Goal: Task Accomplishment & Management: Complete application form

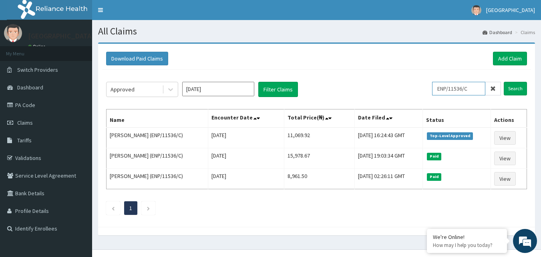
drag, startPoint x: 478, startPoint y: 90, endPoint x: 419, endPoint y: 85, distance: 59.5
click at [419, 85] on div "Approved Jul 2025 Filter Claims ENP/11536/C Search" at bounding box center [316, 89] width 421 height 15
type input "CIK/10031/C"
click at [517, 91] on input "Search" at bounding box center [514, 89] width 23 height 14
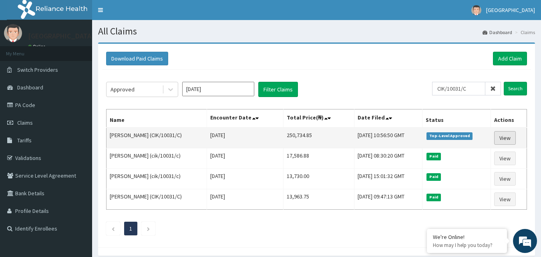
click at [505, 140] on link "View" at bounding box center [505, 138] width 22 height 14
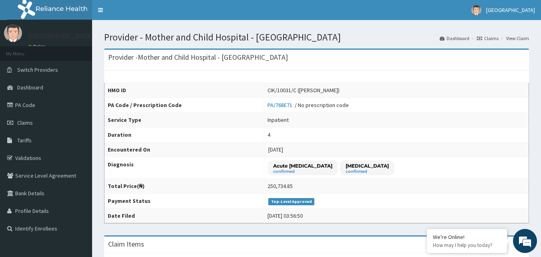
click at [521, 39] on link "View Claim" at bounding box center [517, 38] width 23 height 7
click at [515, 38] on link "View Claim" at bounding box center [517, 38] width 23 height 7
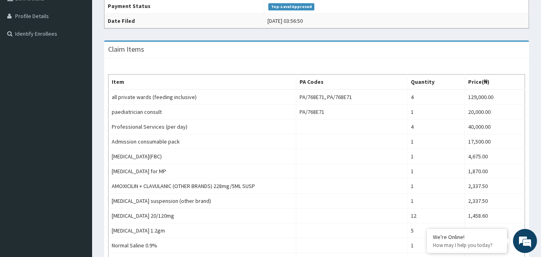
scroll to position [34, 0]
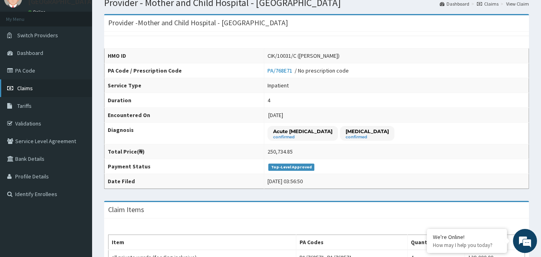
click at [24, 88] on span "Claims" at bounding box center [25, 87] width 16 height 7
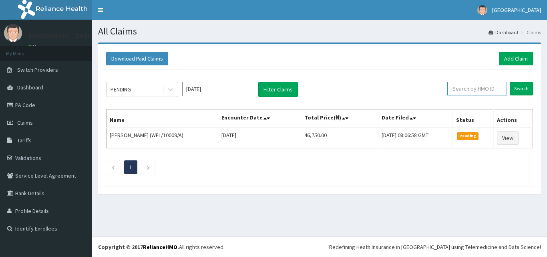
click at [476, 89] on input "text" at bounding box center [477, 89] width 60 height 14
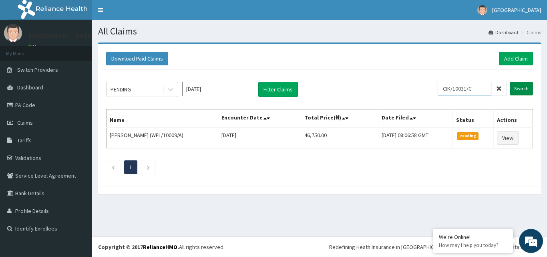
type input "CIK/10031/C"
click at [519, 92] on input "Search" at bounding box center [520, 89] width 23 height 14
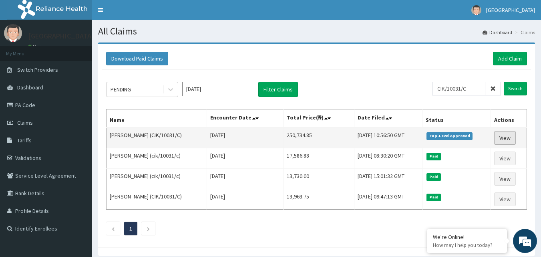
click at [507, 138] on link "View" at bounding box center [505, 138] width 22 height 14
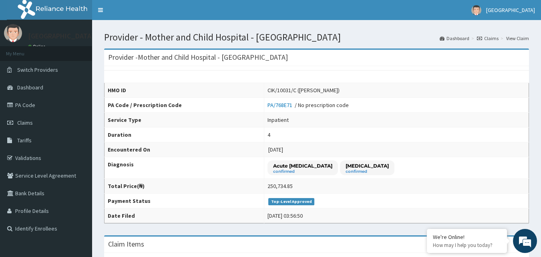
click at [491, 38] on link "Claims" at bounding box center [488, 38] width 22 height 7
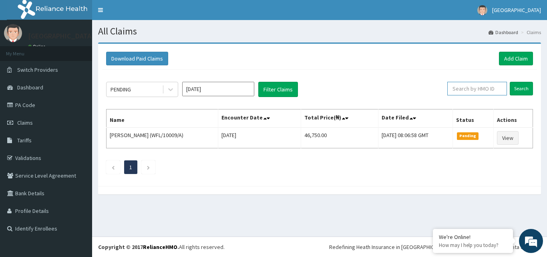
click at [487, 88] on input "text" at bounding box center [477, 89] width 60 height 14
type input "CIK/10031/C"
click at [519, 88] on input "Search" at bounding box center [520, 89] width 23 height 14
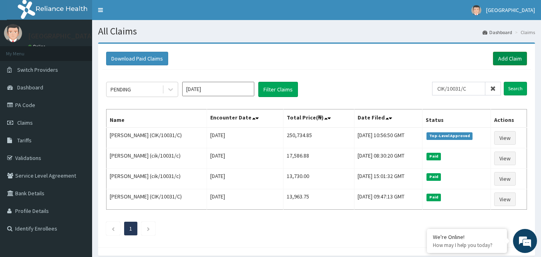
click at [513, 58] on link "Add Claim" at bounding box center [510, 59] width 34 height 14
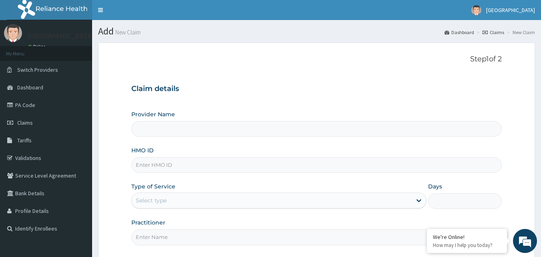
type input "Mother and Child Hospital - [GEOGRAPHIC_DATA]"
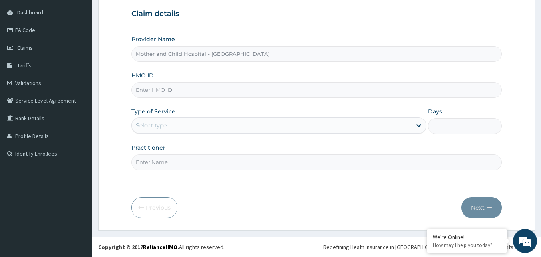
click at [182, 91] on input "HMO ID" at bounding box center [316, 90] width 371 height 16
type input "CIK/10031/C"
click at [419, 126] on icon at bounding box center [418, 125] width 5 height 3
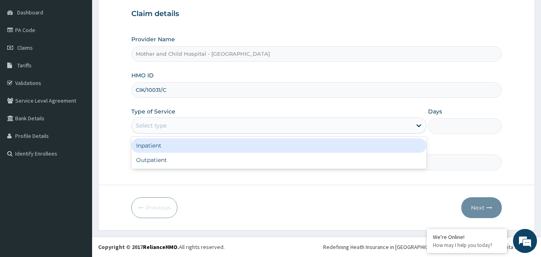
click at [159, 142] on div "Inpatient" at bounding box center [278, 145] width 295 height 14
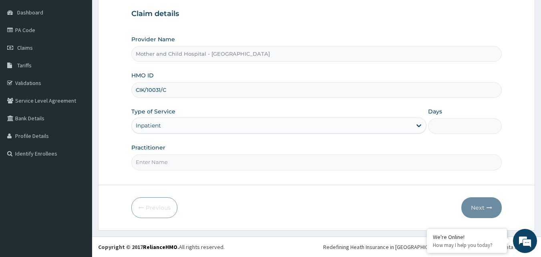
click at [457, 130] on input "Days" at bounding box center [465, 126] width 74 height 16
type input "4"
click at [186, 161] on input "Practitioner" at bounding box center [316, 162] width 371 height 16
type input "DR JEJE"
click at [485, 207] on button "Next" at bounding box center [481, 207] width 40 height 21
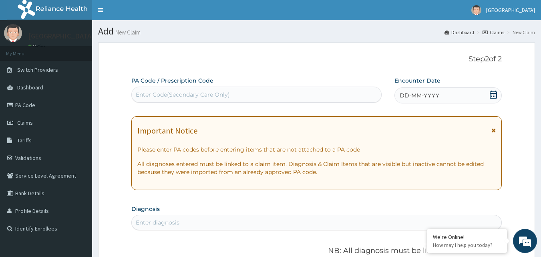
click at [474, 95] on div "DD-MM-YYYY" at bounding box center [447, 95] width 107 height 16
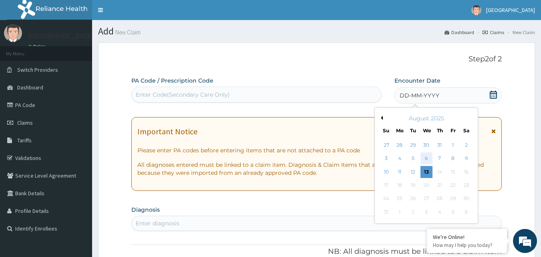
click at [427, 159] on div "6" at bounding box center [426, 158] width 12 height 12
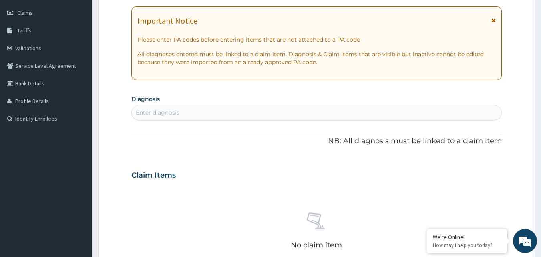
scroll to position [120, 0]
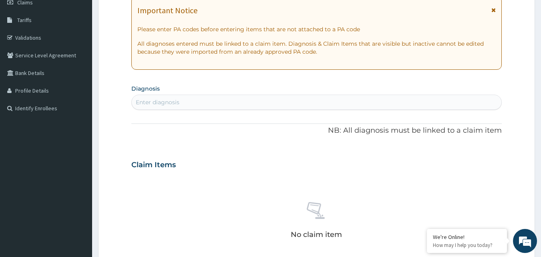
click at [176, 100] on div "Enter diagnosis" at bounding box center [158, 102] width 44 height 8
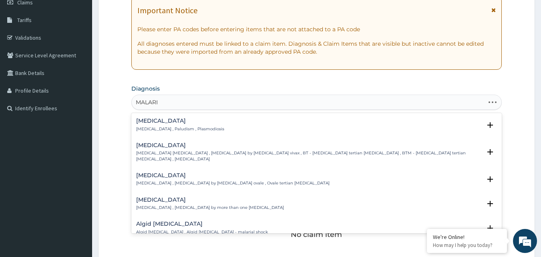
type input "MALARIA"
click at [166, 126] on p "Malaria , Paludism , Plasmodiosis" at bounding box center [180, 129] width 88 height 6
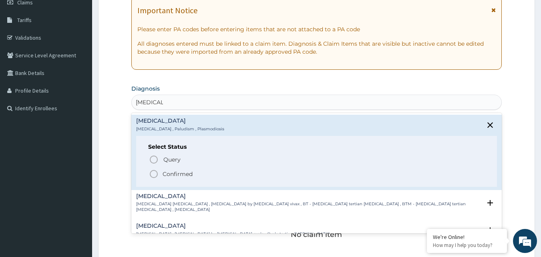
click at [152, 172] on icon "status option filled" at bounding box center [154, 174] width 10 height 10
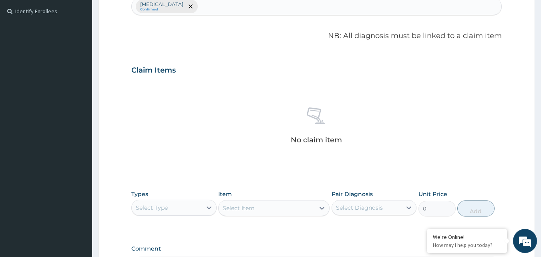
scroll to position [240, 0]
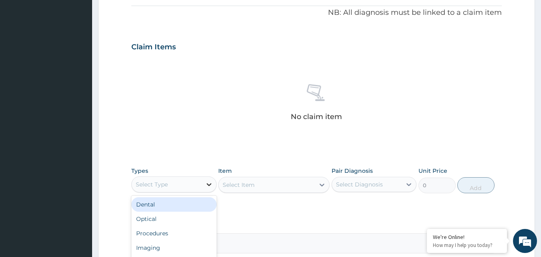
click at [211, 183] on icon at bounding box center [209, 184] width 8 height 8
type input "DRUG"
click at [138, 205] on div "Drugs" at bounding box center [173, 204] width 85 height 14
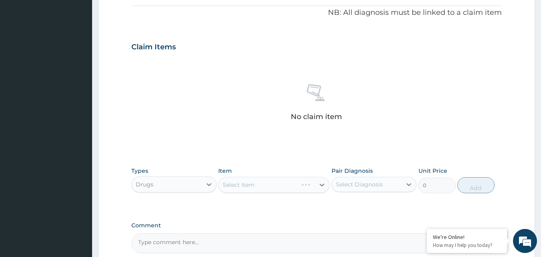
click at [321, 186] on div "Select Item" at bounding box center [273, 184] width 111 height 16
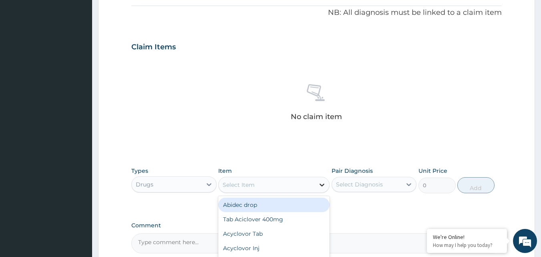
click at [321, 184] on icon at bounding box center [321, 184] width 5 height 3
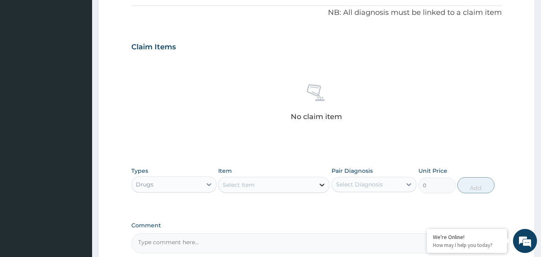
click at [321, 184] on icon at bounding box center [321, 184] width 5 height 3
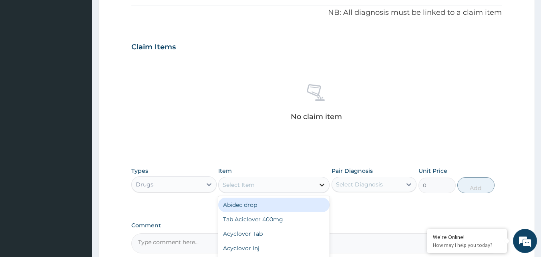
click at [321, 184] on icon at bounding box center [321, 184] width 5 height 3
type input "PARACETA"
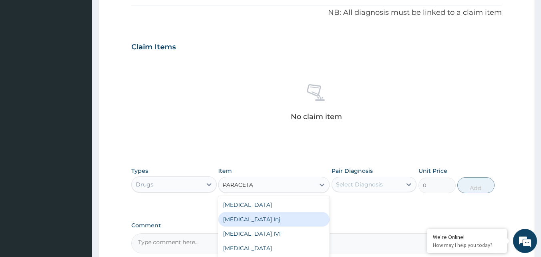
click at [263, 216] on div "Paracetamol Inj" at bounding box center [273, 219] width 111 height 14
type input "294.525"
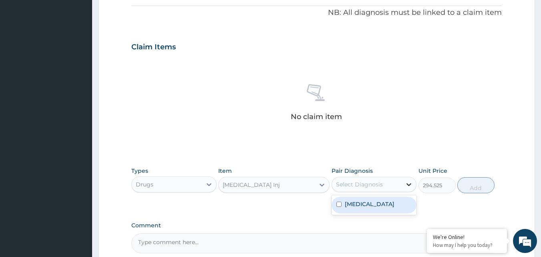
click at [411, 184] on icon at bounding box center [409, 184] width 8 height 8
click at [339, 203] on input "checkbox" at bounding box center [338, 203] width 5 height 5
checkbox input "true"
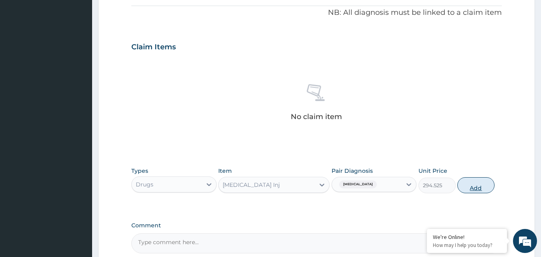
click at [479, 186] on button "Add" at bounding box center [475, 185] width 37 height 16
type input "0"
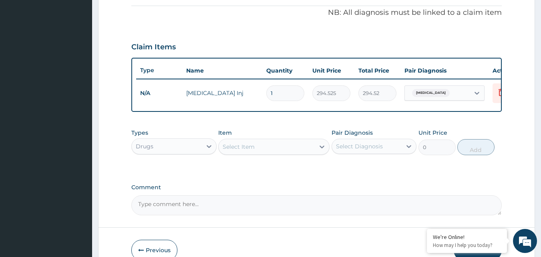
click at [293, 94] on input "1" at bounding box center [285, 93] width 38 height 16
type input "0.00"
type input "6"
type input "1767.15"
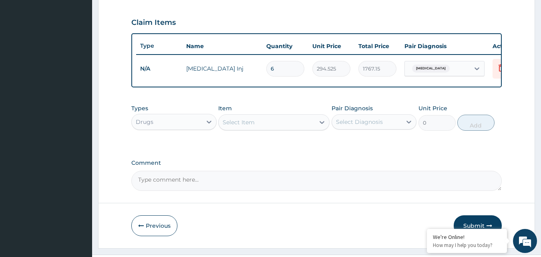
scroll to position [289, 0]
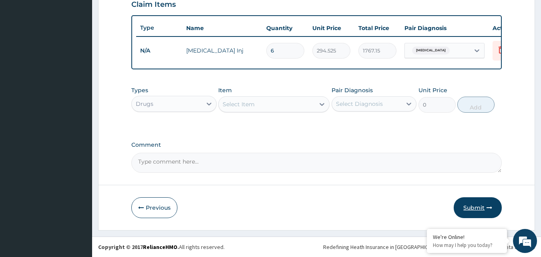
type input "6"
click at [472, 208] on button "Submit" at bounding box center [477, 207] width 48 height 21
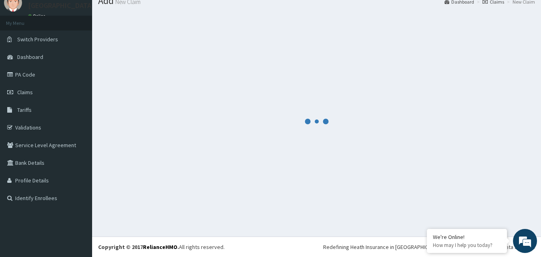
scroll to position [0, 0]
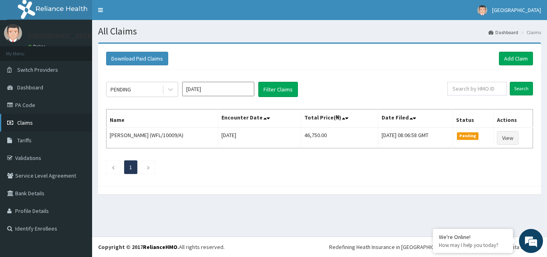
click at [19, 121] on span "Claims" at bounding box center [25, 122] width 16 height 7
click at [485, 89] on input "text" at bounding box center [477, 89] width 60 height 14
type input "CIK/10031/C"
click at [521, 87] on input "Search" at bounding box center [520, 89] width 23 height 14
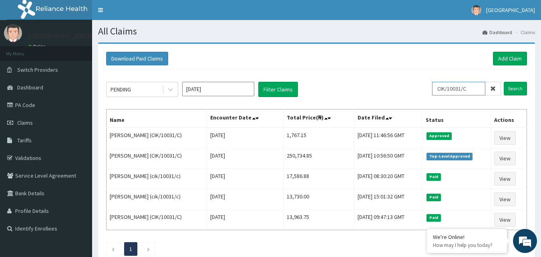
drag, startPoint x: 474, startPoint y: 88, endPoint x: 433, endPoint y: 89, distance: 41.2
click at [433, 89] on div "PENDING [DATE] Filter Claims CIK/10031/C Search" at bounding box center [316, 89] width 421 height 15
click at [511, 87] on input "Search" at bounding box center [514, 89] width 23 height 14
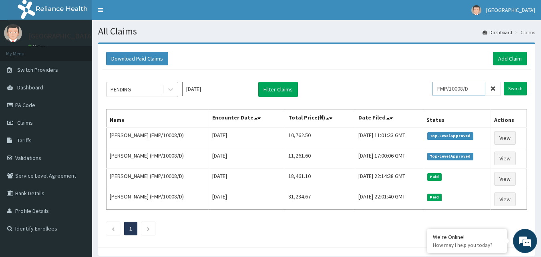
click at [485, 89] on input "FMP/10008/D" at bounding box center [458, 89] width 53 height 14
click at [511, 90] on input "Search" at bounding box center [514, 89] width 23 height 14
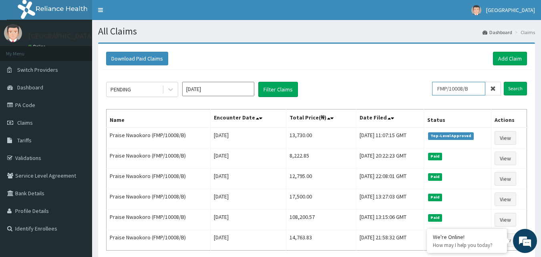
click at [476, 88] on input "FMP/10008/B" at bounding box center [458, 89] width 53 height 14
type input "F"
click at [517, 88] on input "Search" at bounding box center [514, 89] width 23 height 14
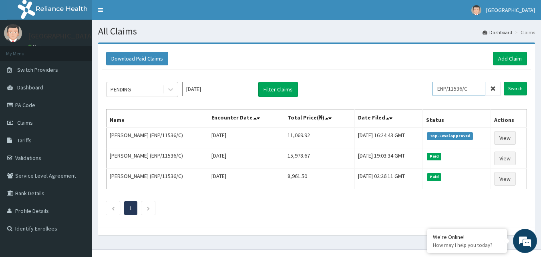
click at [479, 88] on input "ENP/11536/C" at bounding box center [458, 89] width 53 height 14
type input "ENP/11536/D"
click at [514, 90] on input "Search" at bounding box center [514, 89] width 23 height 14
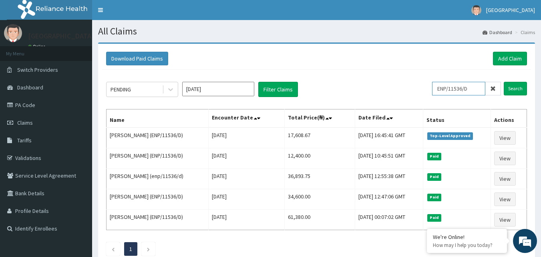
drag, startPoint x: 481, startPoint y: 87, endPoint x: 414, endPoint y: 96, distance: 67.1
click at [414, 96] on div "PENDING [DATE] Filter Claims ENP/11536/D Search" at bounding box center [316, 89] width 421 height 15
type input "CIK/10031/B"
click at [517, 90] on input "Search" at bounding box center [514, 89] width 23 height 14
